Goal: Task Accomplishment & Management: Manage account settings

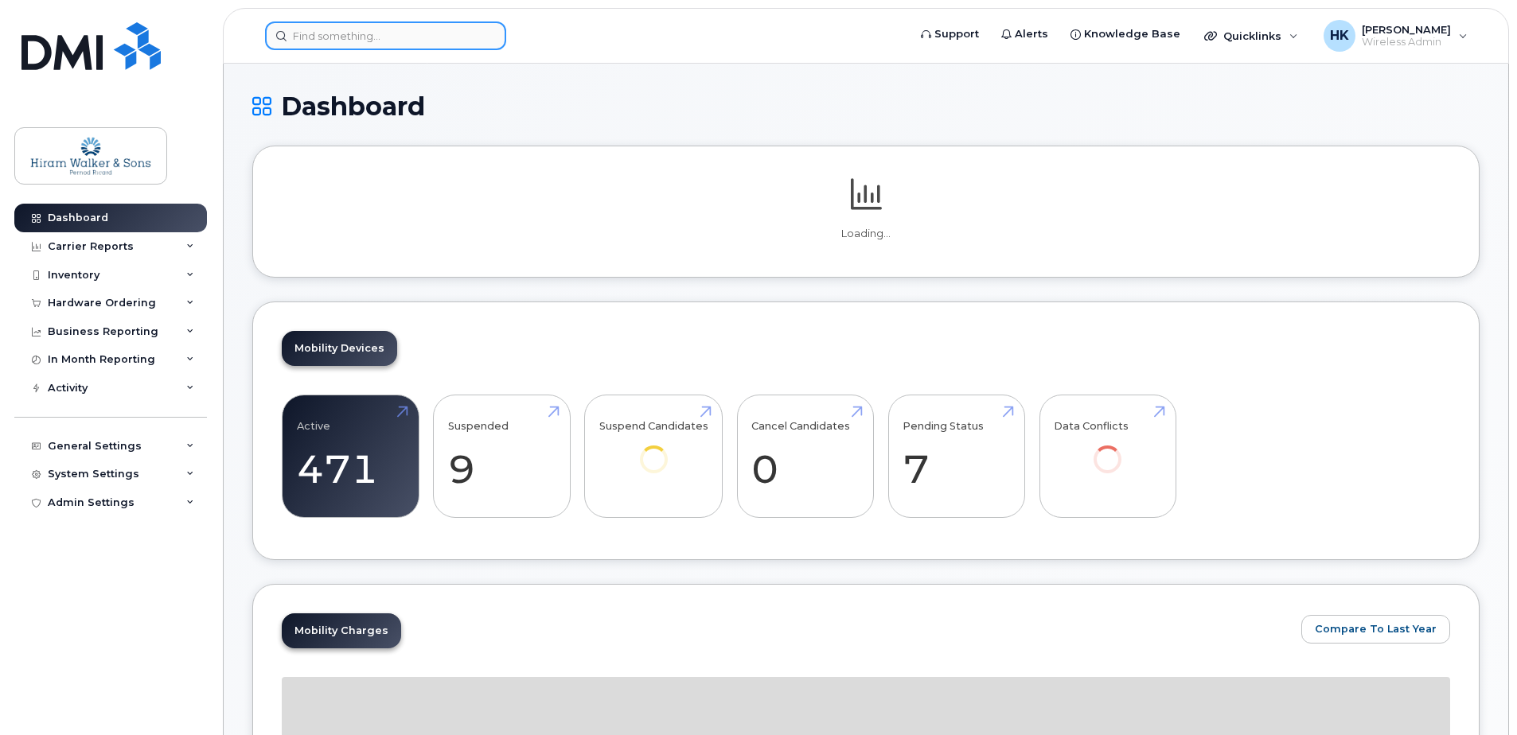
click at [410, 44] on input at bounding box center [385, 35] width 241 height 29
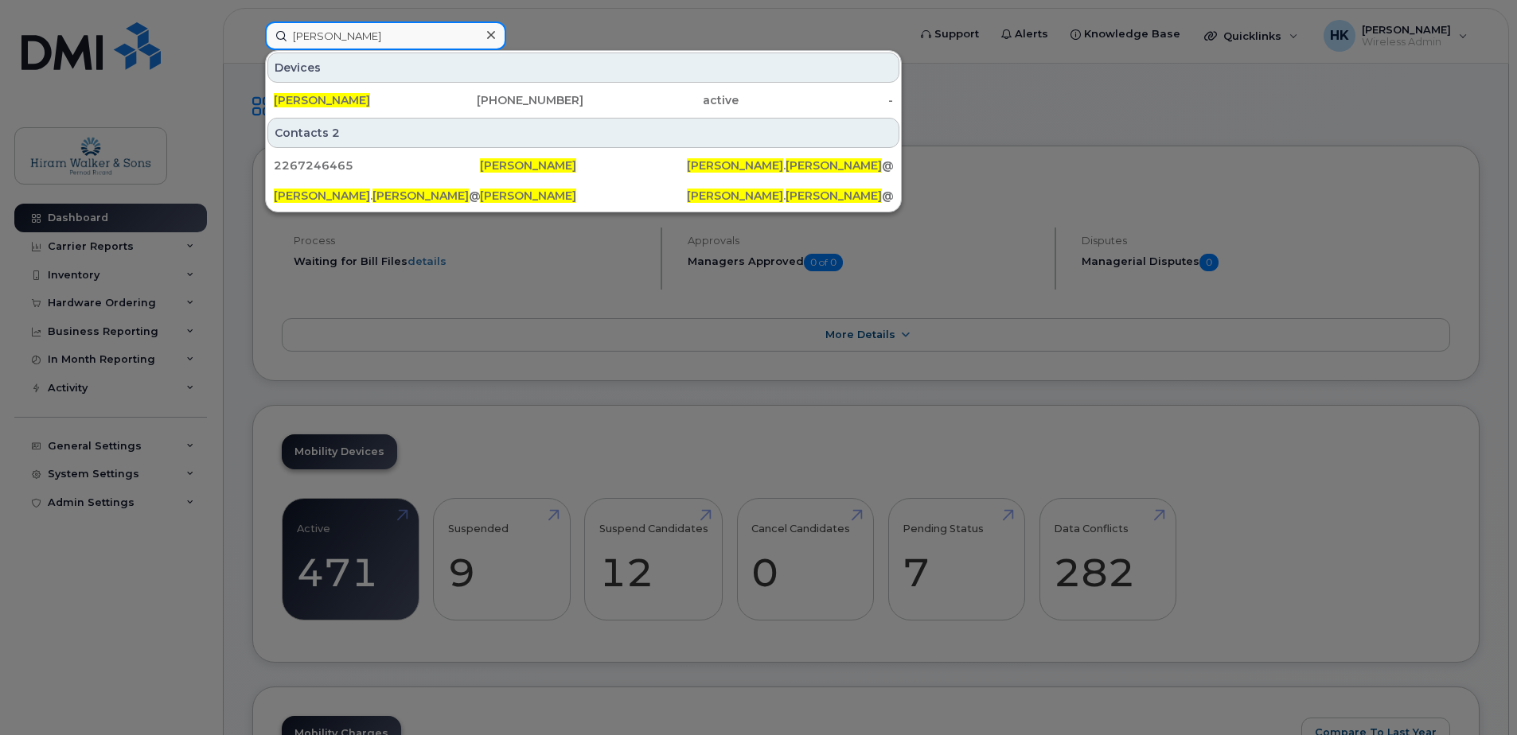
type input "veronica fung"
click at [406, 107] on div "Veronica Fung" at bounding box center [351, 100] width 155 height 16
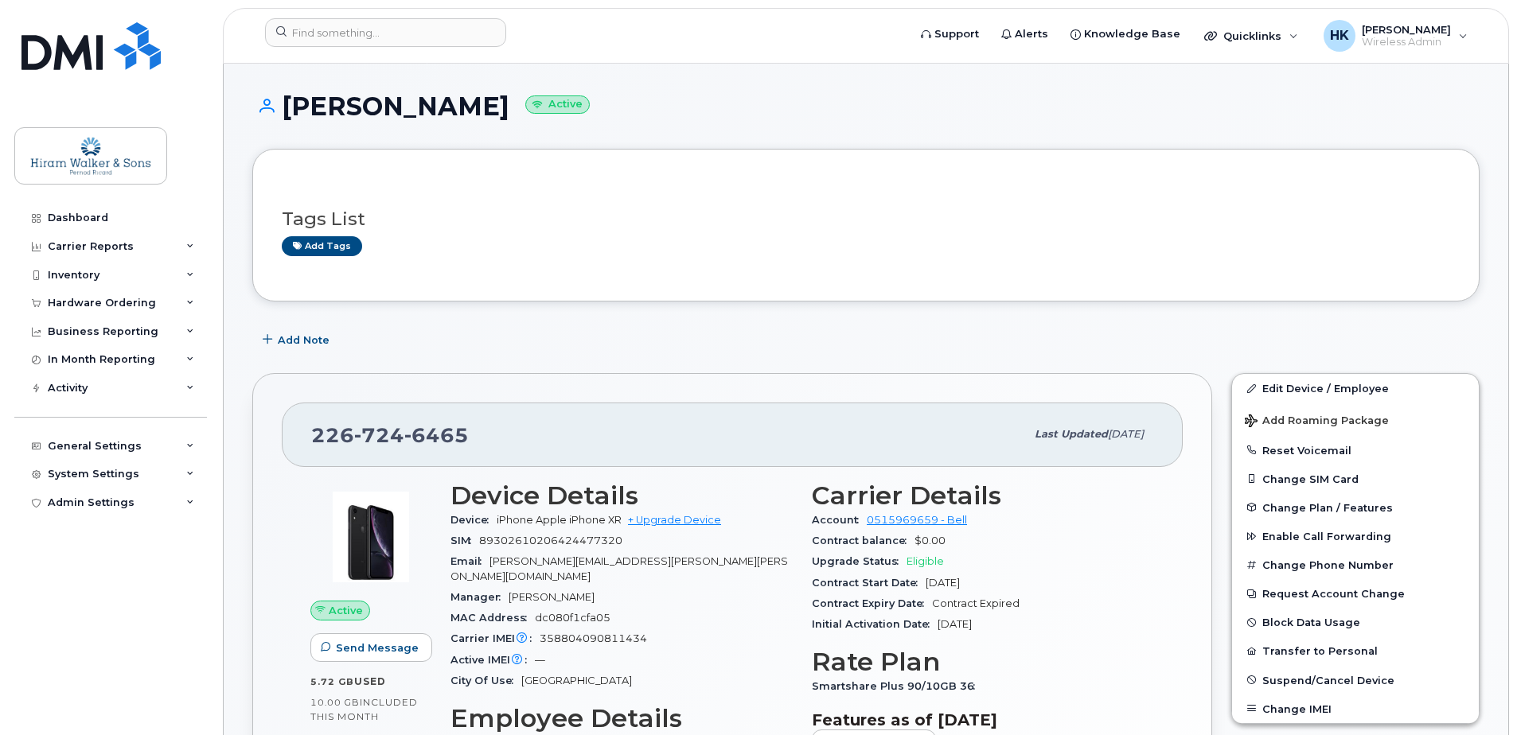
drag, startPoint x: 287, startPoint y: 109, endPoint x: 473, endPoint y: 124, distance: 186.9
click at [473, 124] on div "Veronica Fung Active" at bounding box center [865, 120] width 1227 height 57
copy h1 "[PERSON_NAME]"
drag, startPoint x: 482, startPoint y: 546, endPoint x: 630, endPoint y: 545, distance: 148.1
click at [630, 545] on div "SIM 89302610206424477320" at bounding box center [622, 541] width 342 height 21
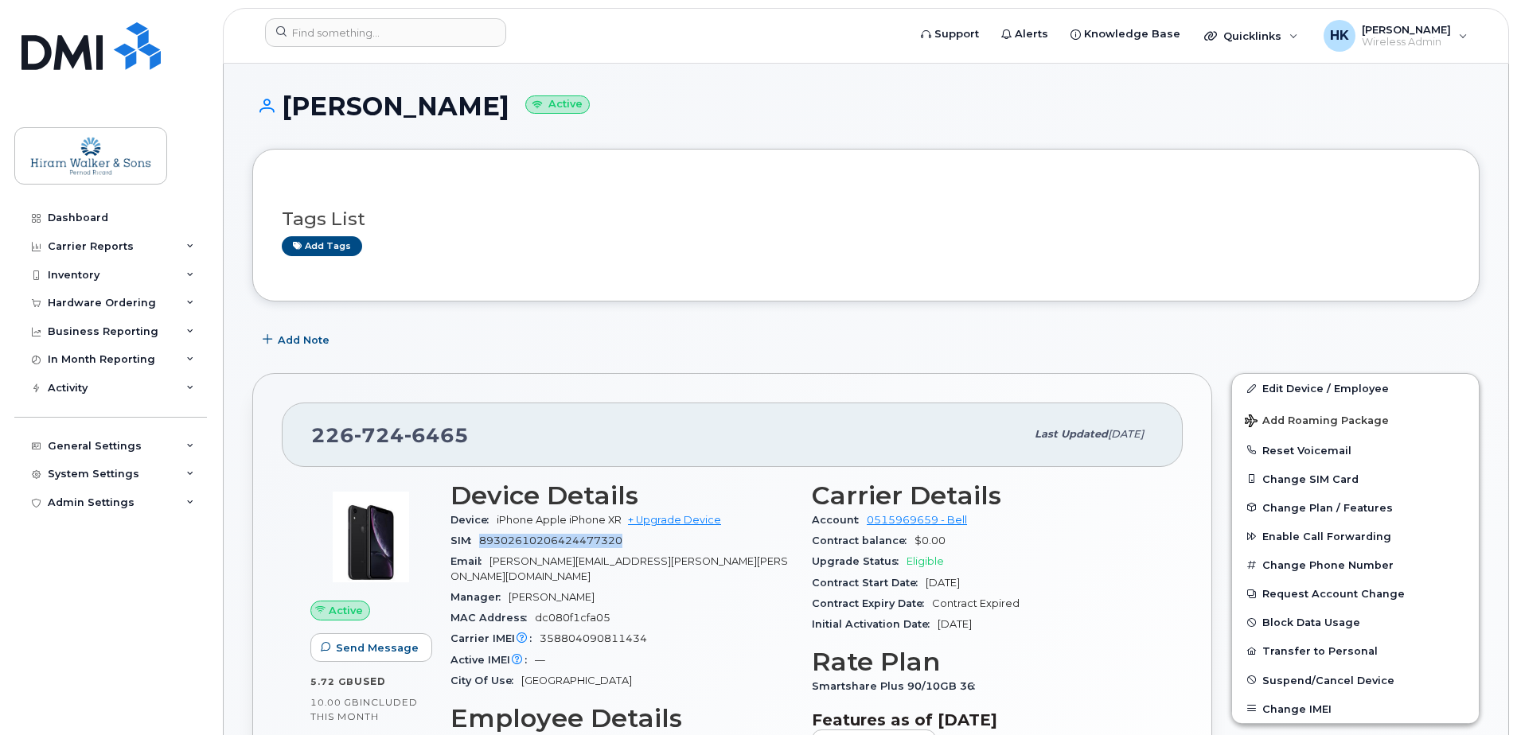
copy span "89302610206424477320"
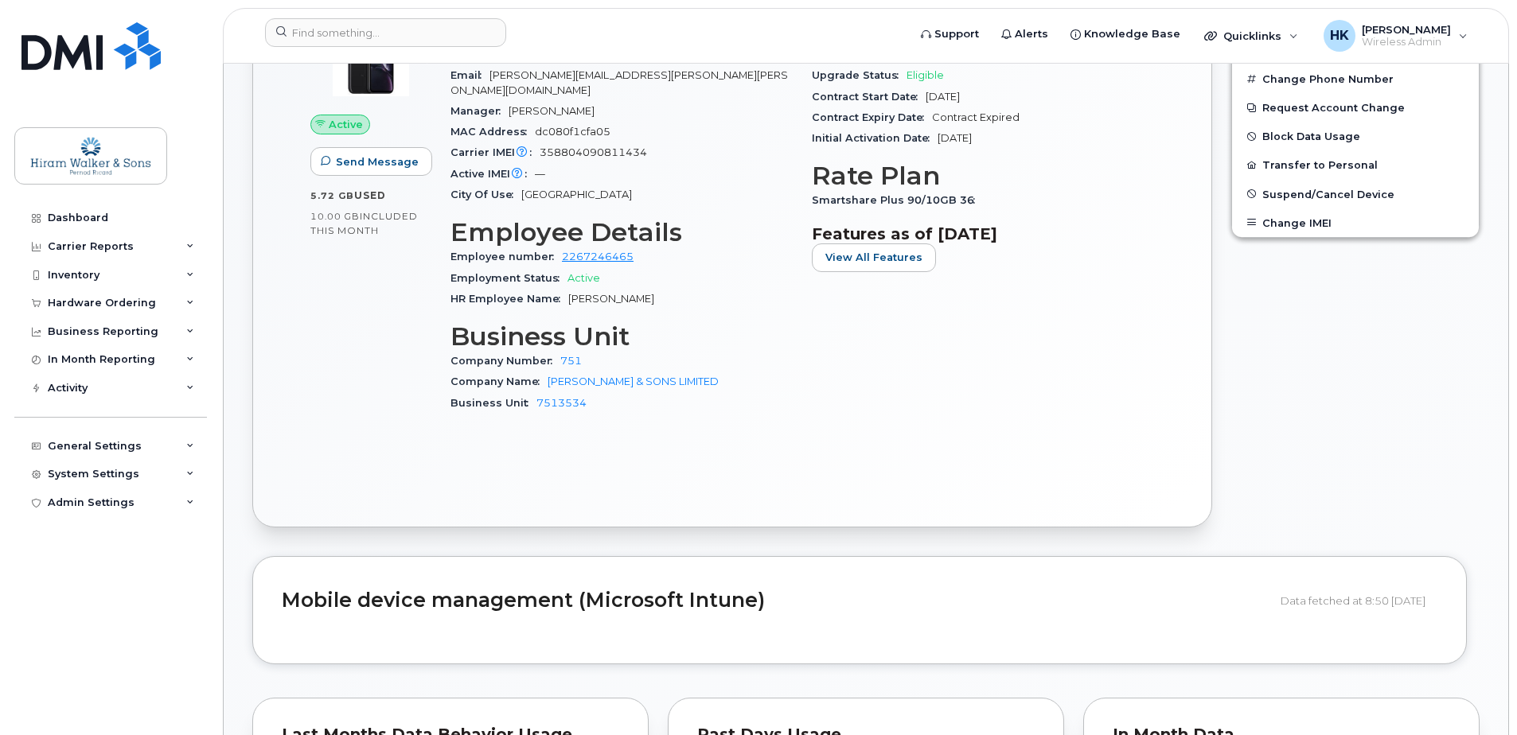
scroll to position [168, 0]
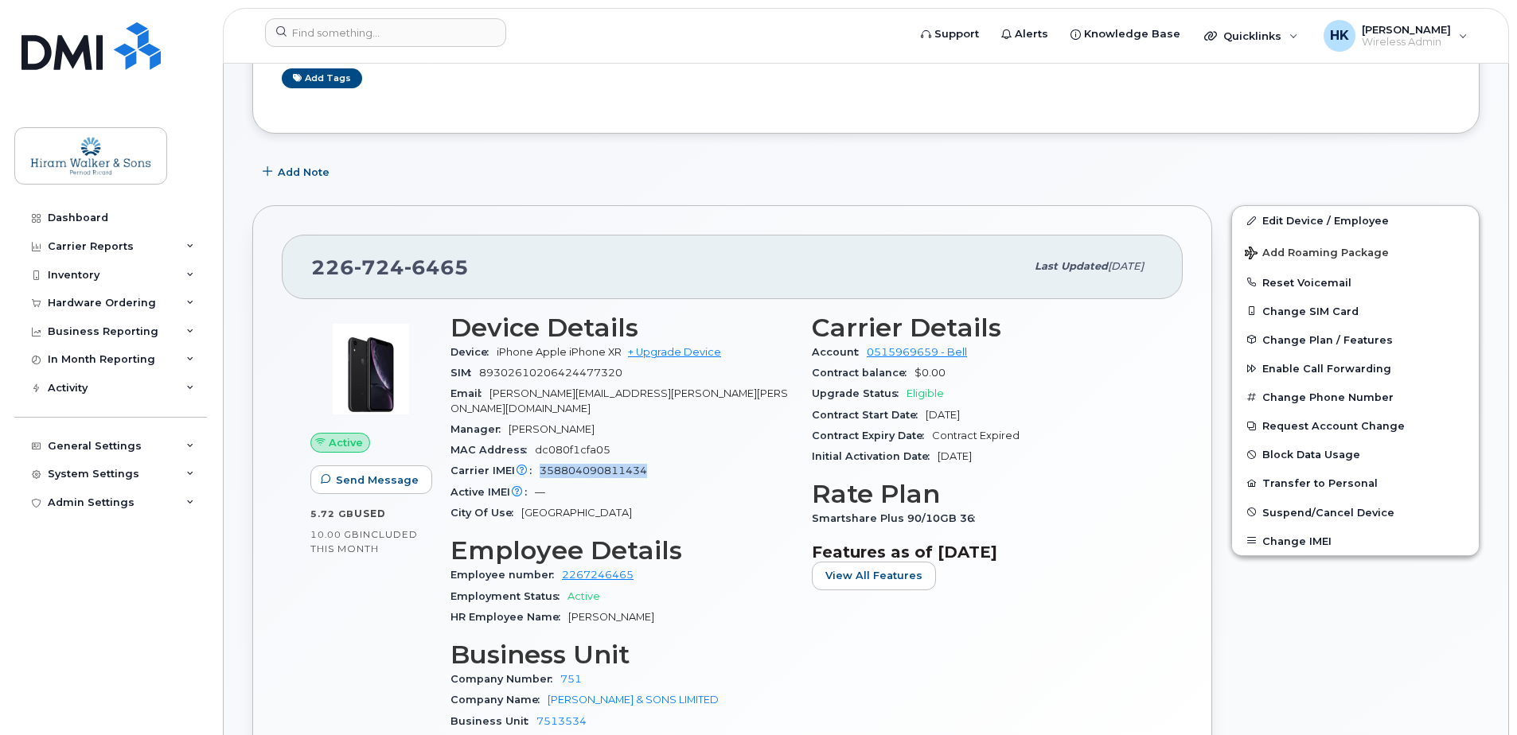
drag, startPoint x: 540, startPoint y: 454, endPoint x: 655, endPoint y: 454, distance: 114.6
click at [655, 461] on div "Carrier IMEI Carrier IMEI is reported during the last billing cycle or change o…" at bounding box center [622, 471] width 342 height 21
copy span "358804090811434"
click at [656, 461] on div "Carrier IMEI Carrier IMEI is reported during the last billing cycle or change o…" at bounding box center [622, 471] width 342 height 21
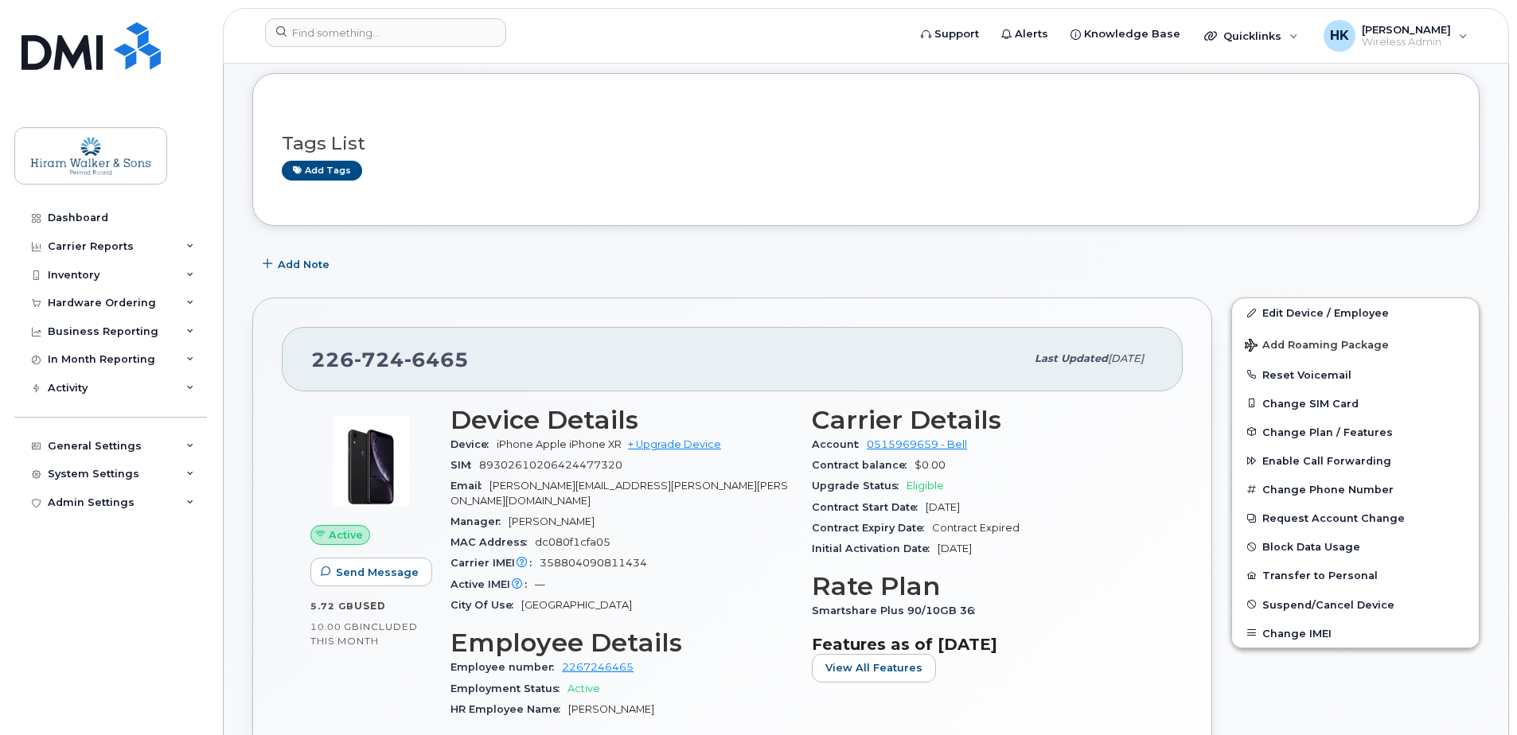
scroll to position [0, 0]
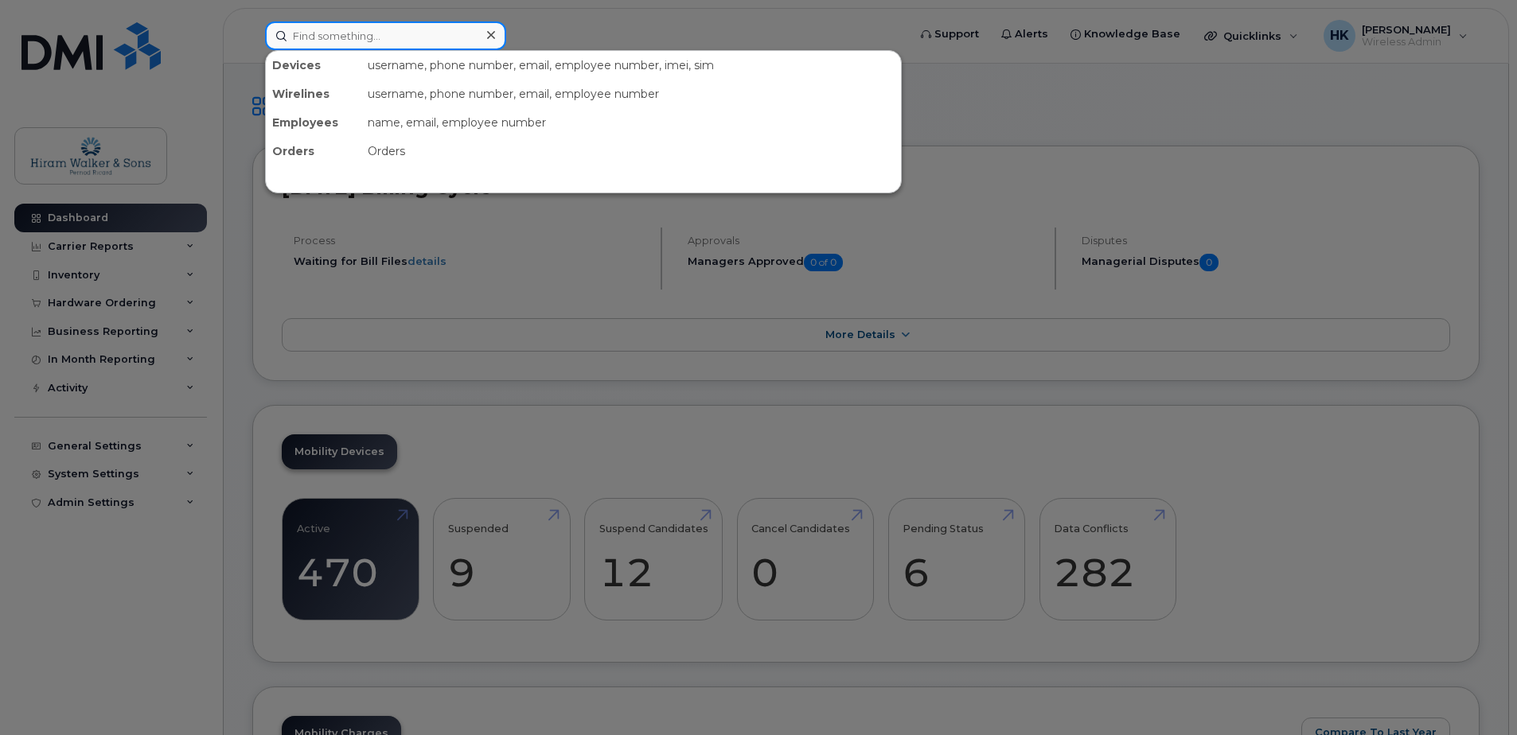
click at [420, 23] on input at bounding box center [385, 35] width 241 height 29
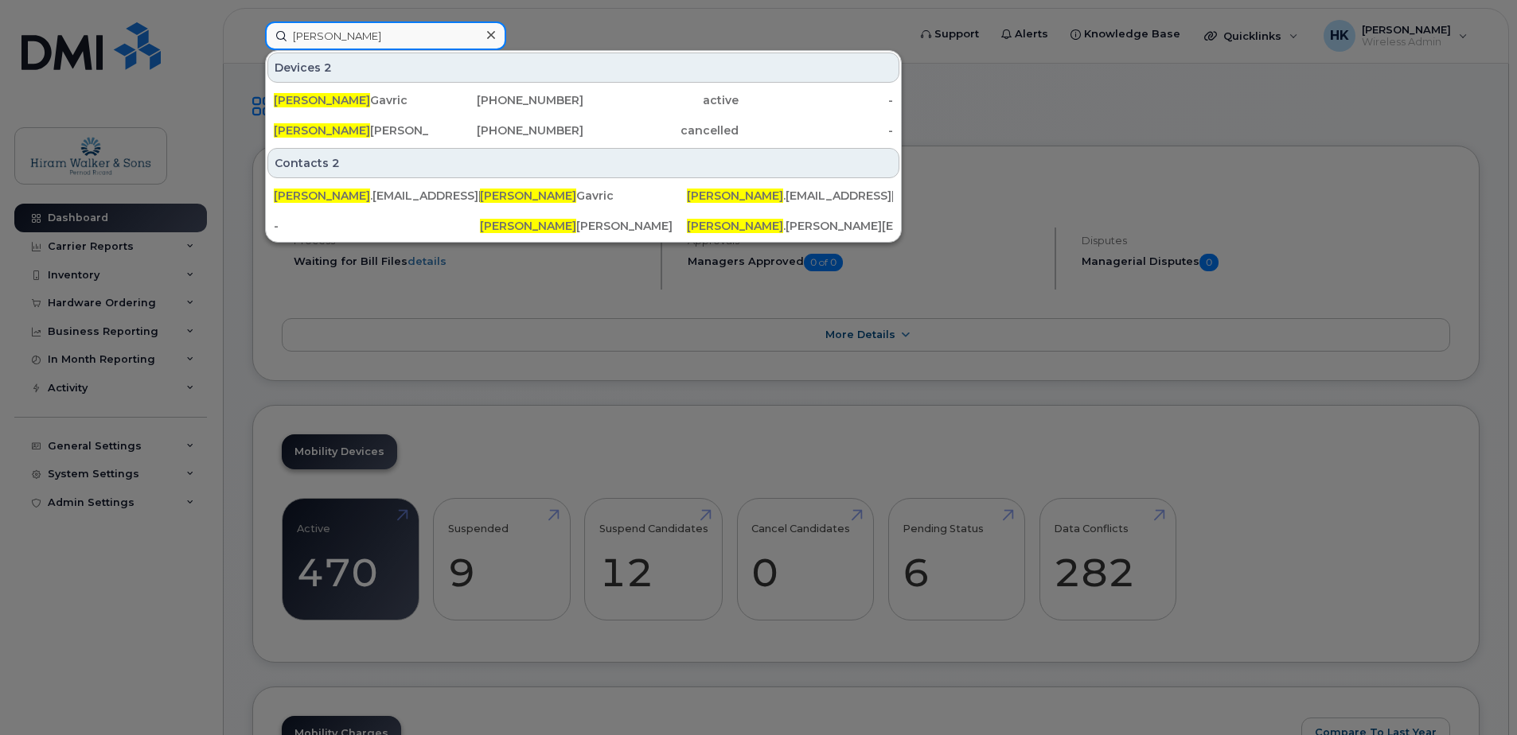
type input "sylvia"
click at [417, 103] on div "Sylvia Gavric" at bounding box center [351, 100] width 155 height 16
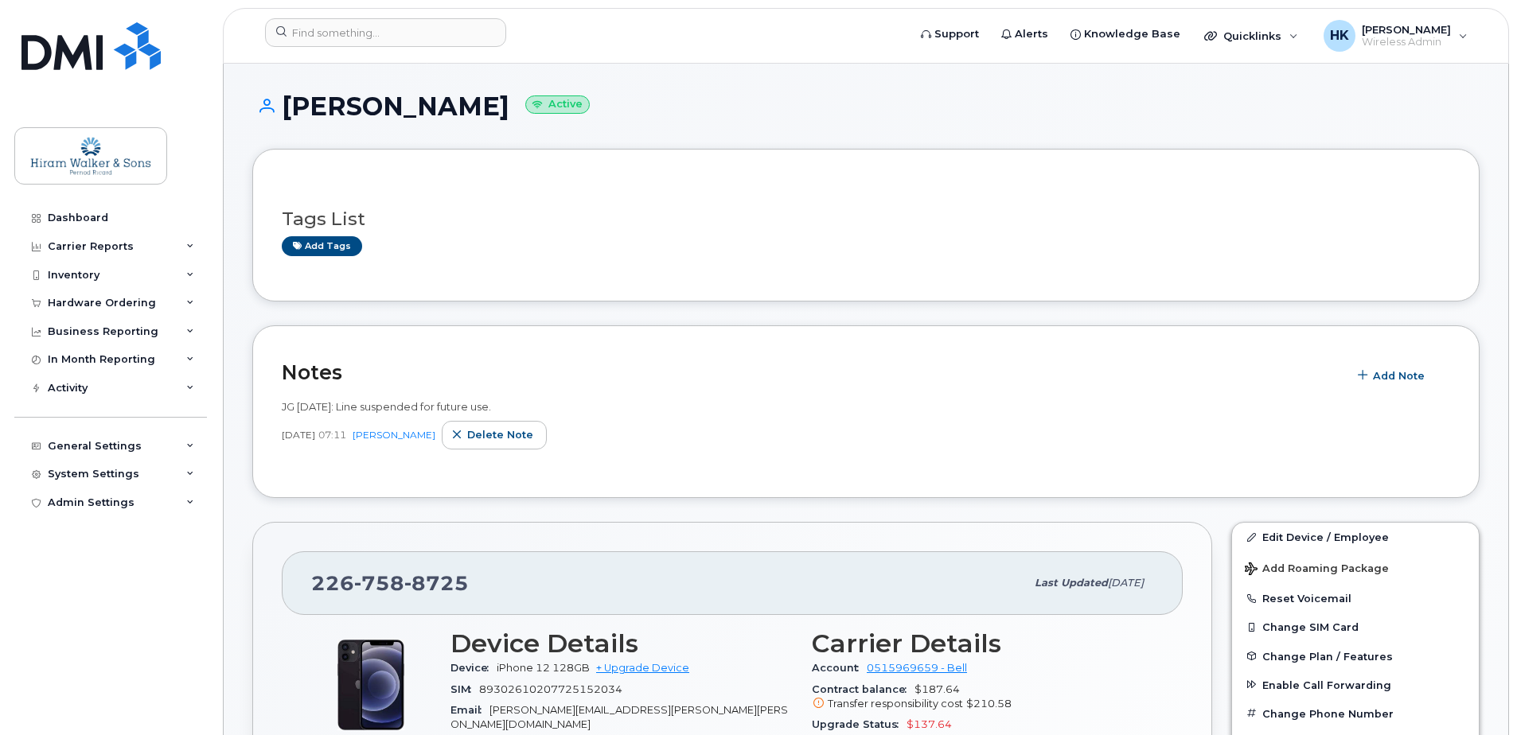
click at [790, 404] on div "JG 2025-04-03: Line suspended for future use." at bounding box center [866, 407] width 1168 height 15
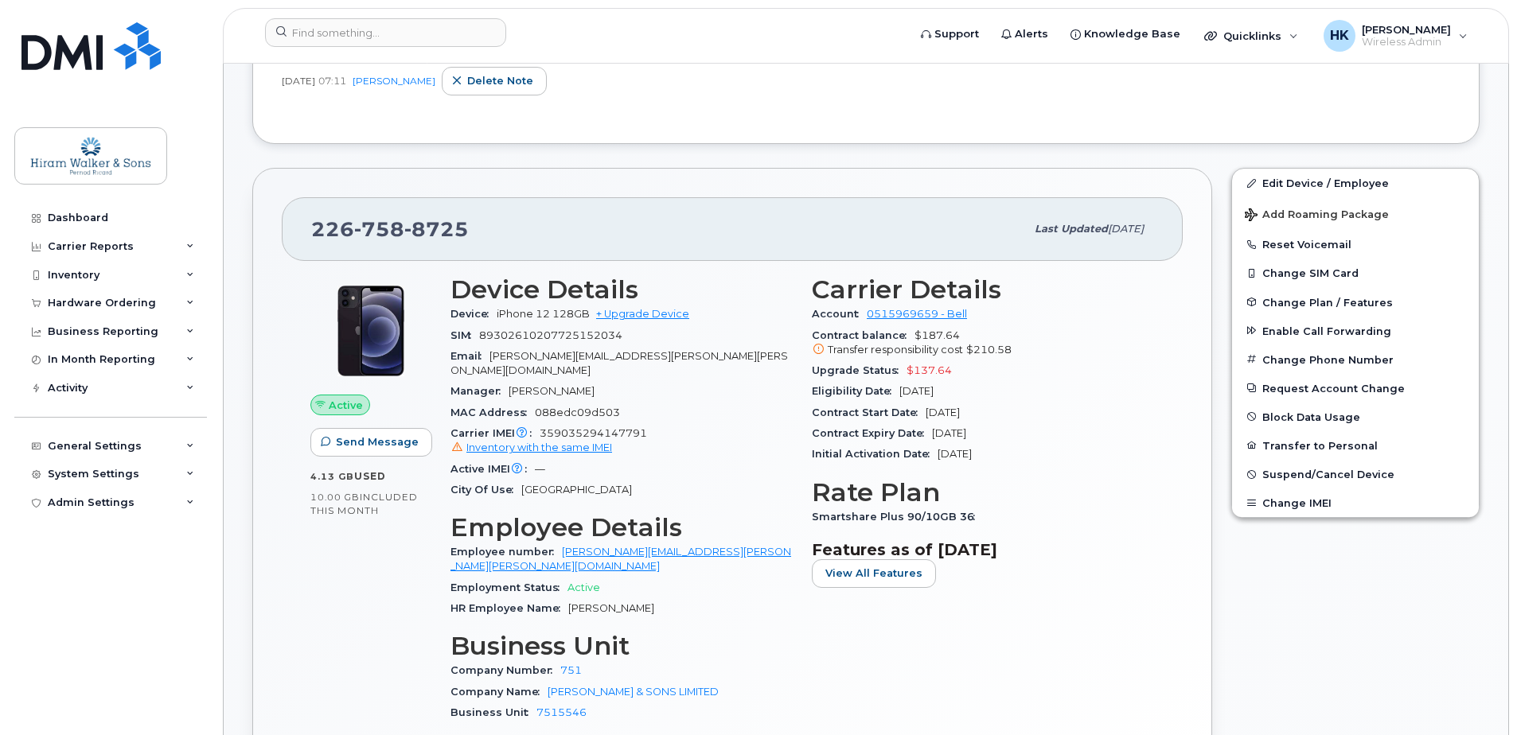
scroll to position [398, 0]
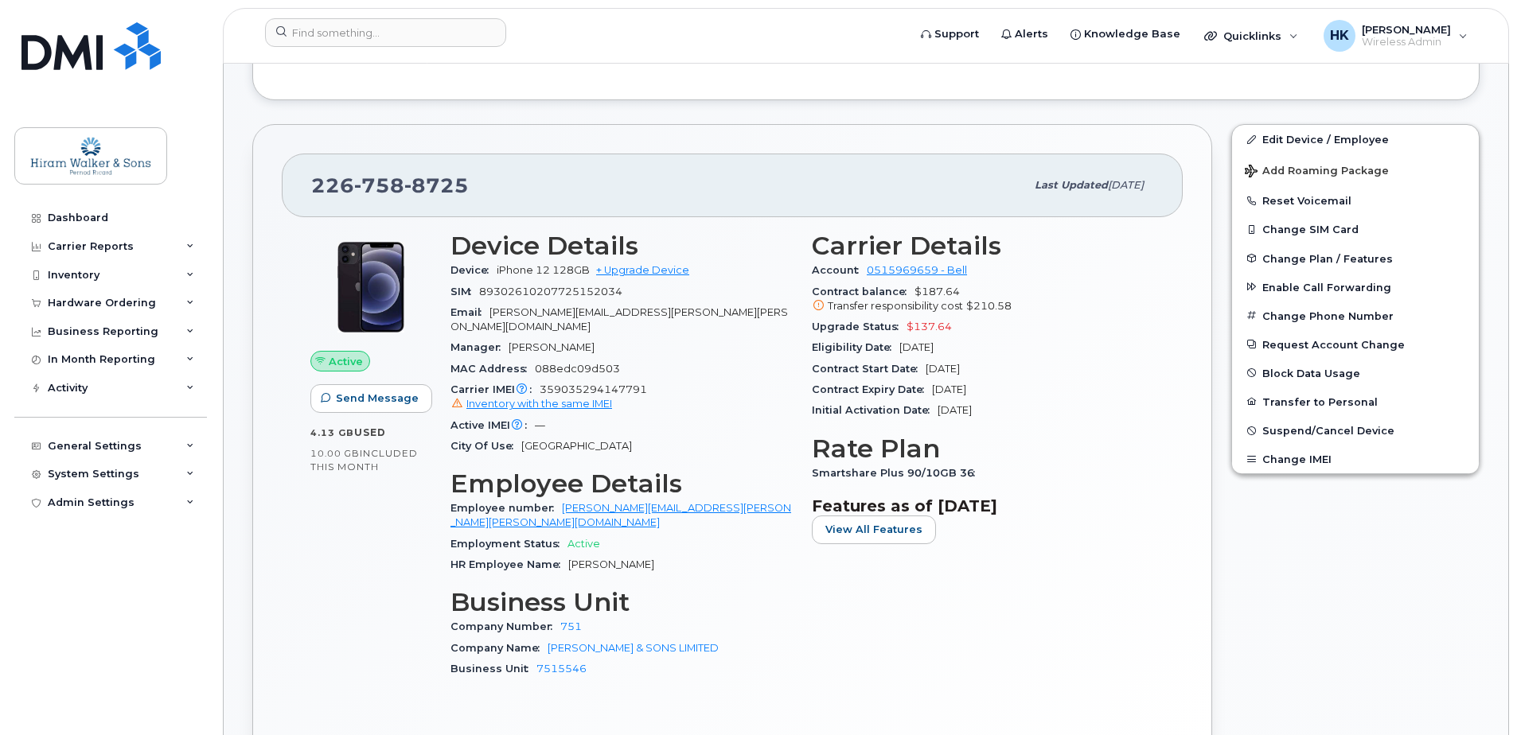
click at [1305, 428] on span "Suspend/Cancel Device" at bounding box center [1328, 431] width 132 height 12
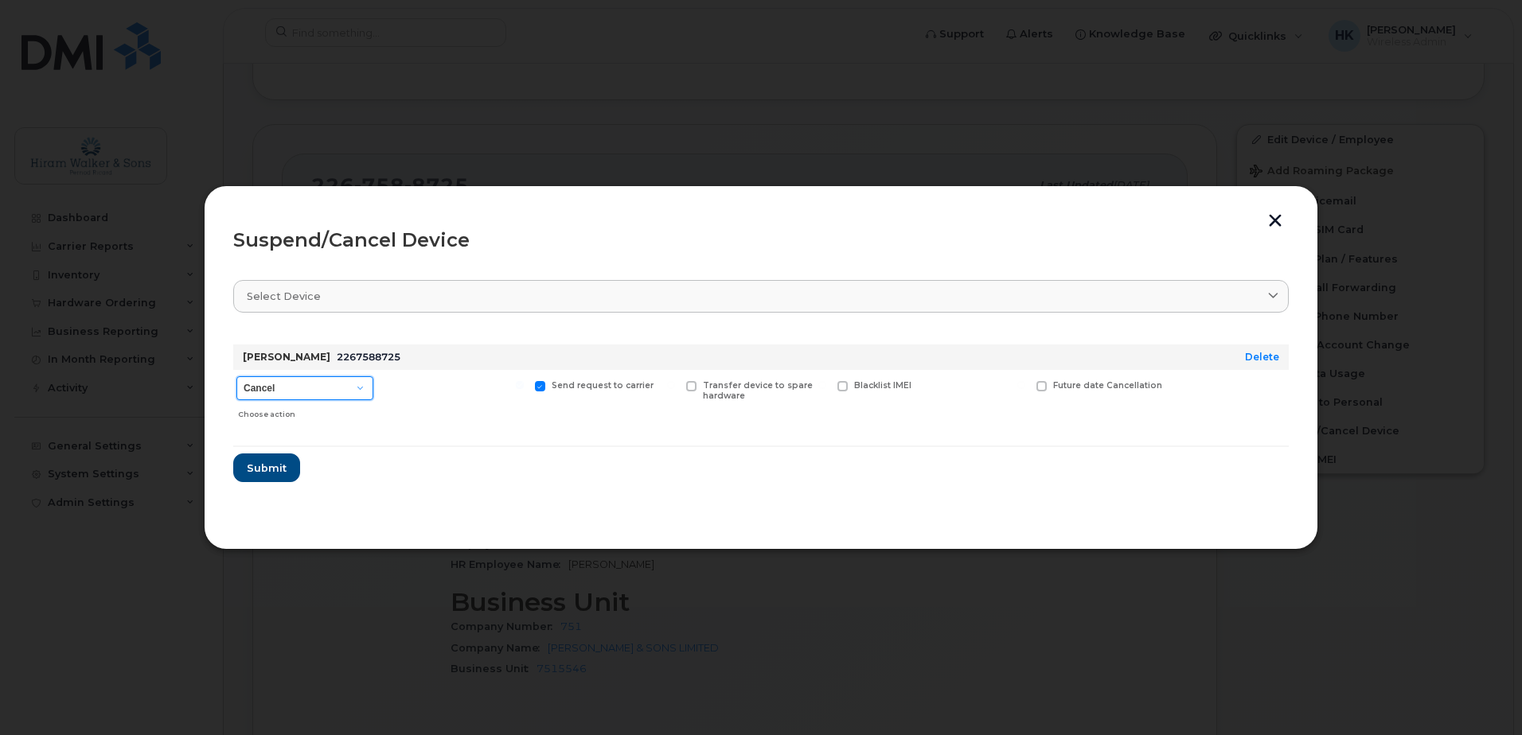
click at [299, 392] on select "Cancel Suspend - Extend Suspension Suspend - Reduced Rate Suspend - Full Rate S…" at bounding box center [304, 388] width 137 height 24
select select "[object Object]"
click at [236, 376] on select "Cancel Suspend - Extend Suspension Suspend - Reduced Rate Suspend - Full Rate S…" at bounding box center [304, 388] width 137 height 24
click at [270, 466] on span "Submit" at bounding box center [266, 468] width 40 height 15
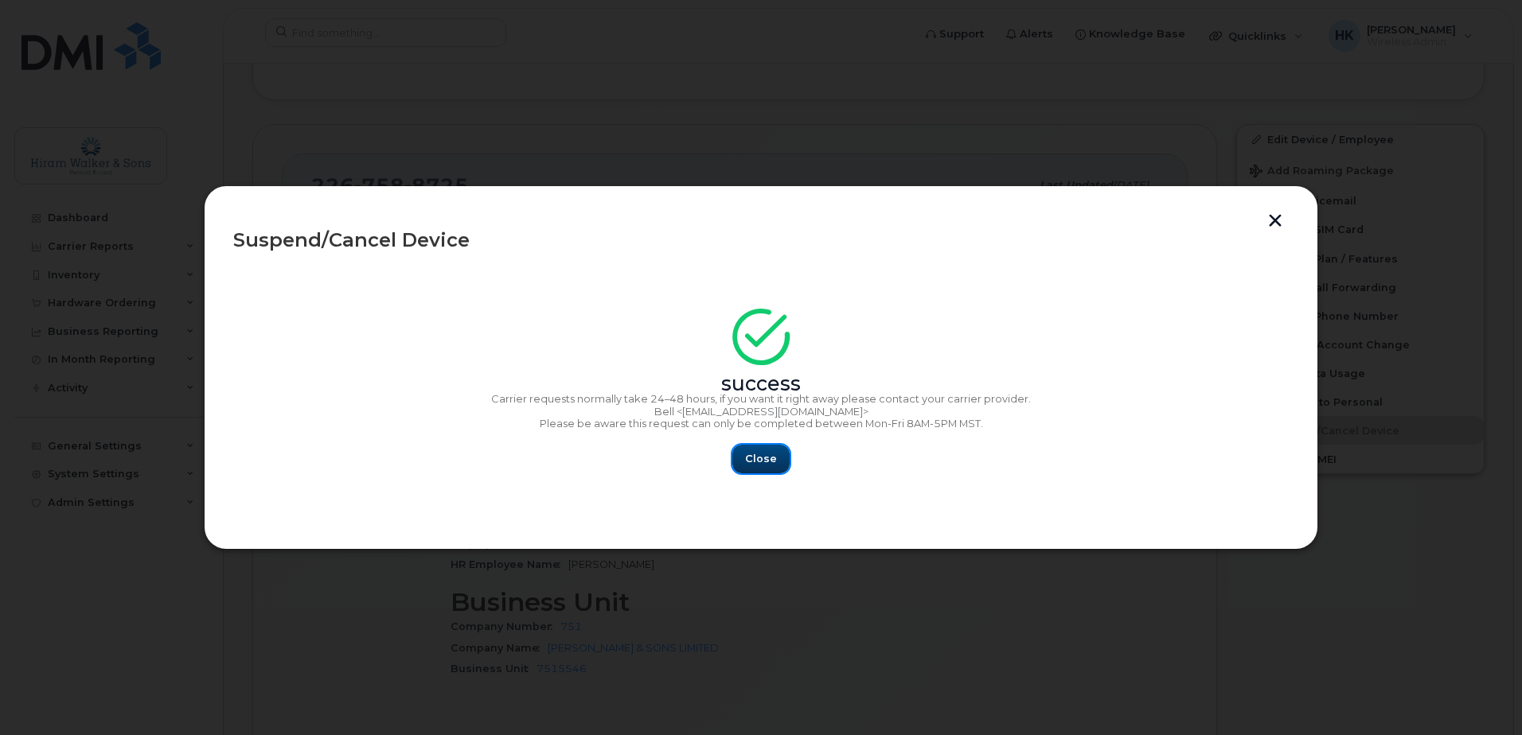
click at [770, 452] on span "Close" at bounding box center [761, 458] width 32 height 15
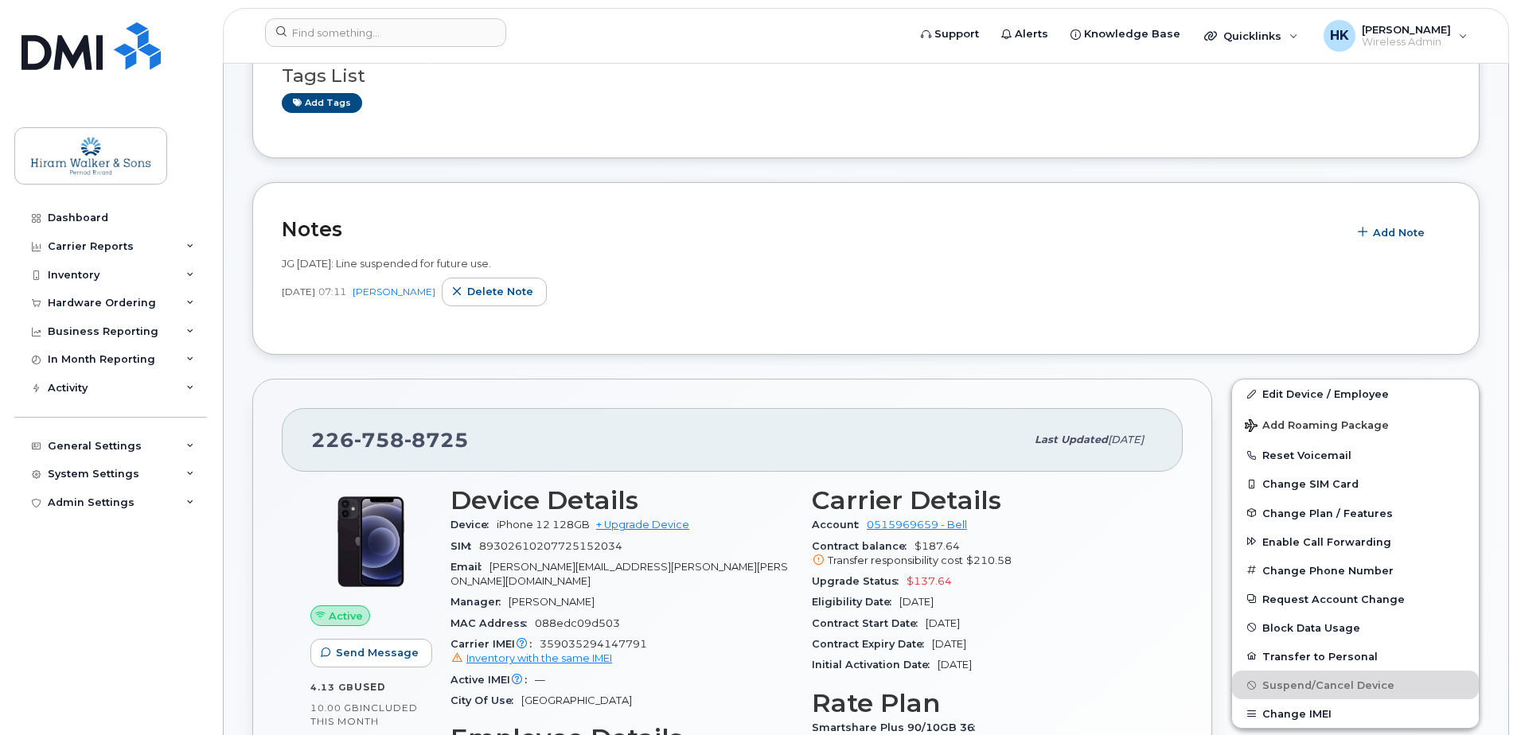
scroll to position [159, 0]
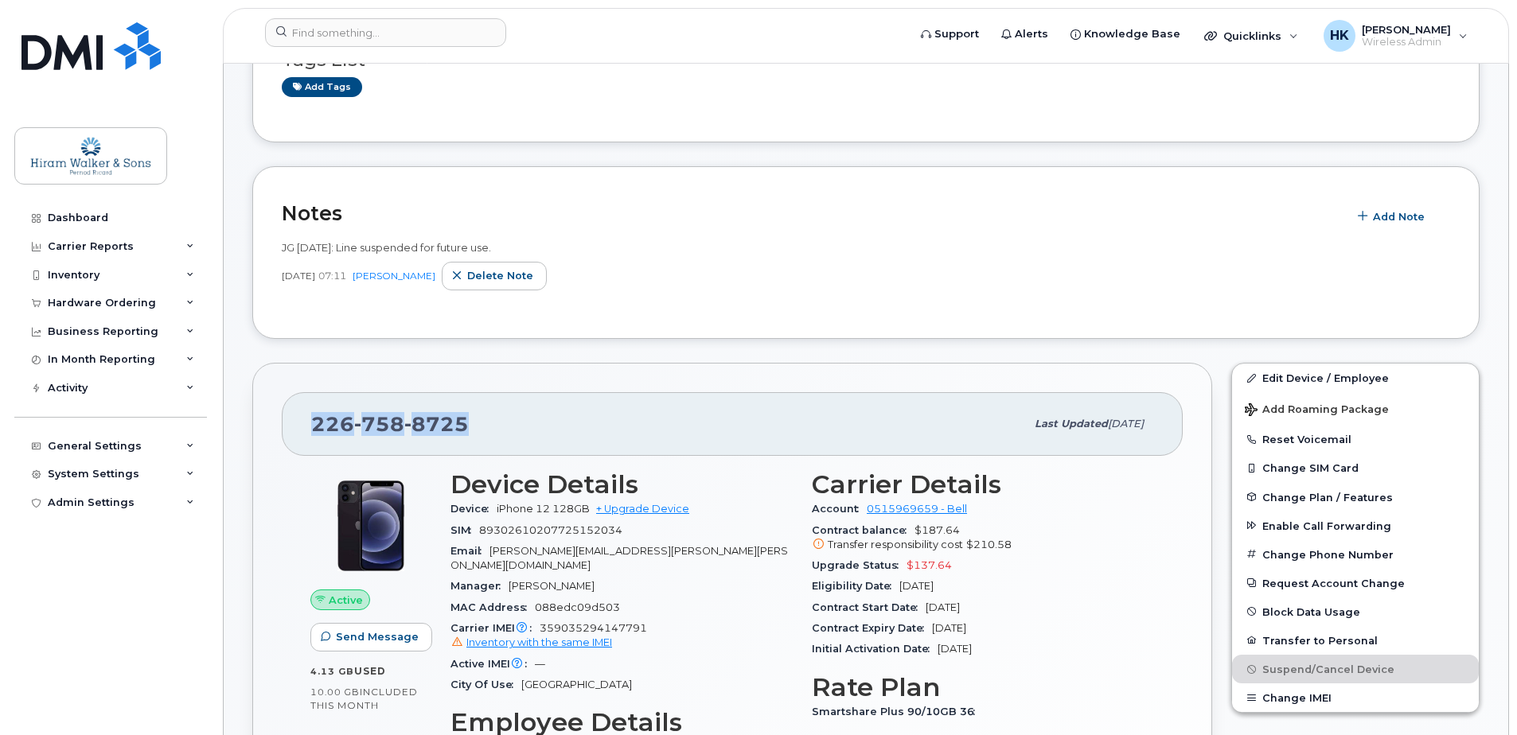
drag, startPoint x: 441, startPoint y: 423, endPoint x: 307, endPoint y: 419, distance: 133.8
click at [307, 419] on div "226 758 8725 Last updated Aug 27, 2025" at bounding box center [732, 424] width 901 height 64
copy span "226 758 8725"
click at [515, 427] on div "226 758 8725" at bounding box center [668, 424] width 714 height 33
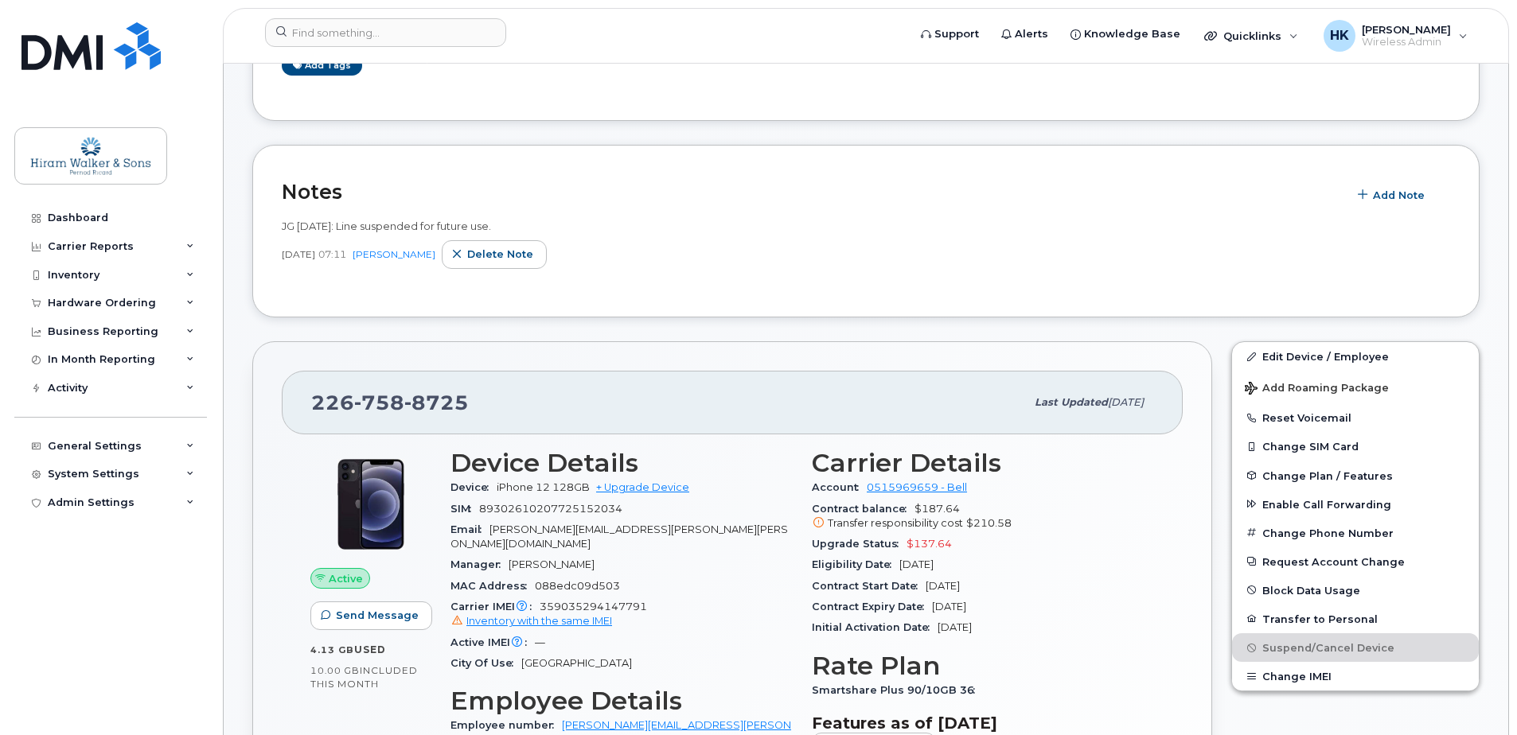
scroll to position [0, 0]
